Goal: Communication & Community: Answer question/provide support

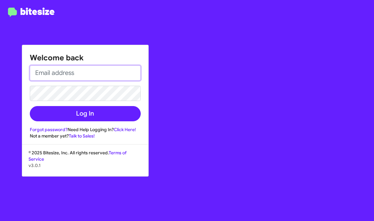
click at [119, 70] on input "email" at bounding box center [85, 72] width 111 height 15
type input "[EMAIL_ADDRESS][DOMAIN_NAME]"
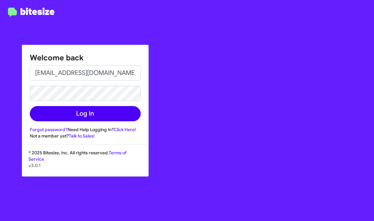
click at [47, 116] on button "Log In" at bounding box center [85, 113] width 111 height 15
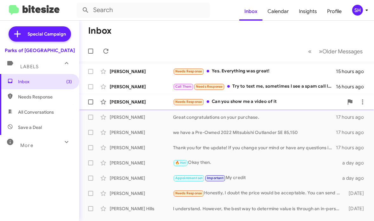
click at [223, 96] on div "[PERSON_NAME] Needs Response Can you show me a video of it 17 hours ago" at bounding box center [226, 101] width 285 height 13
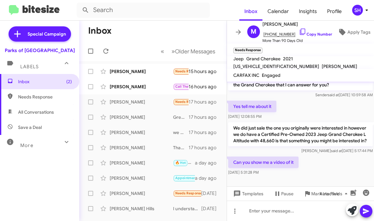
scroll to position [110, 0]
click at [301, 210] on div at bounding box center [300, 210] width 147 height 20
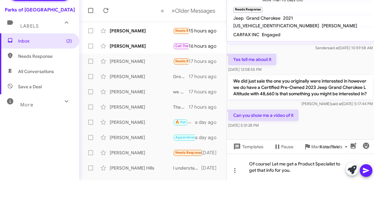
click at [364, 208] on icon at bounding box center [366, 210] width 6 height 5
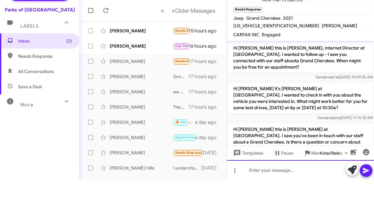
scroll to position [0, 0]
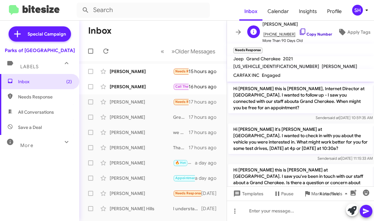
click at [299, 32] on icon at bounding box center [303, 32] width 8 height 8
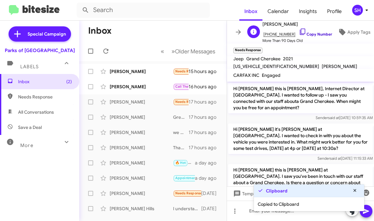
click at [303, 35] on link "Copy Number" at bounding box center [315, 34] width 33 height 5
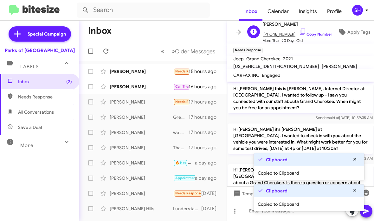
click at [310, 36] on link "Copy Number" at bounding box center [315, 34] width 33 height 5
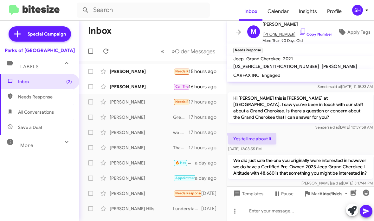
scroll to position [98, 0]
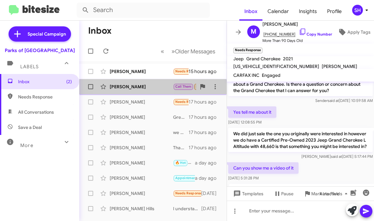
click at [120, 92] on div "[PERSON_NAME] Call Them Needs Response Try to text me, sometimes I see a spam c…" at bounding box center [152, 86] width 137 height 13
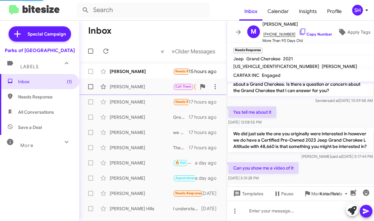
scroll to position [36, 0]
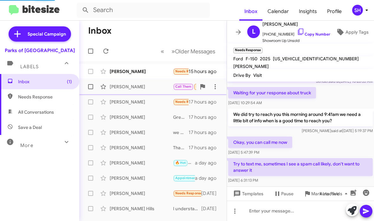
click at [135, 89] on div "[PERSON_NAME]" at bounding box center [141, 86] width 63 height 6
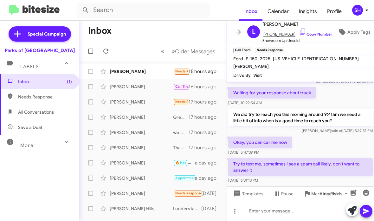
click at [288, 210] on div at bounding box center [300, 210] width 147 height 20
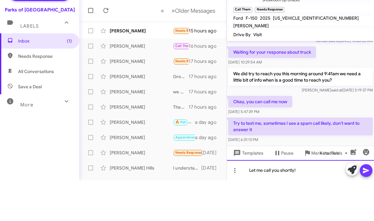
click at [371, 205] on button at bounding box center [366, 211] width 13 height 13
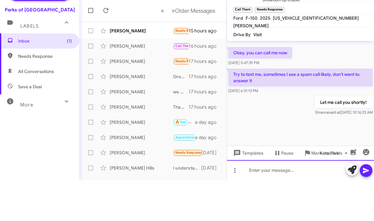
scroll to position [0, 0]
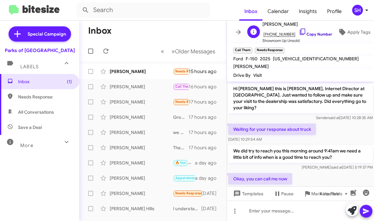
click at [303, 33] on link "Copy Number" at bounding box center [315, 34] width 33 height 5
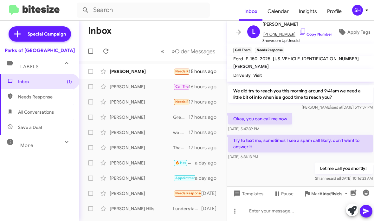
scroll to position [60, 0]
click at [271, 212] on div at bounding box center [300, 210] width 147 height 20
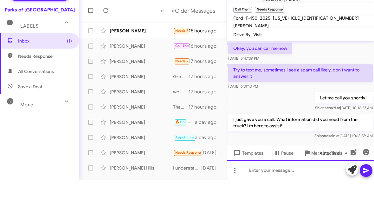
scroll to position [89, 0]
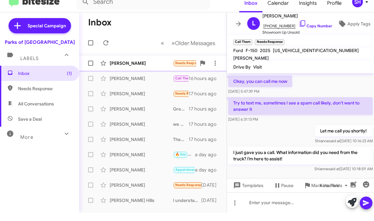
click at [160, 65] on div "[PERSON_NAME] Needs Response Yes. Everything was great! 15 hours ago" at bounding box center [152, 71] width 137 height 13
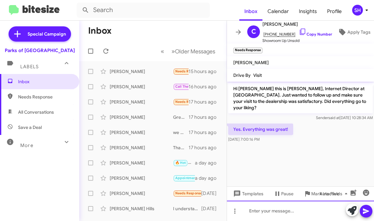
click at [294, 206] on div at bounding box center [300, 210] width 147 height 20
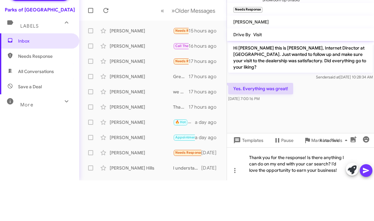
click at [367, 208] on icon at bounding box center [366, 210] width 6 height 5
